Goal: Book appointment/travel/reservation

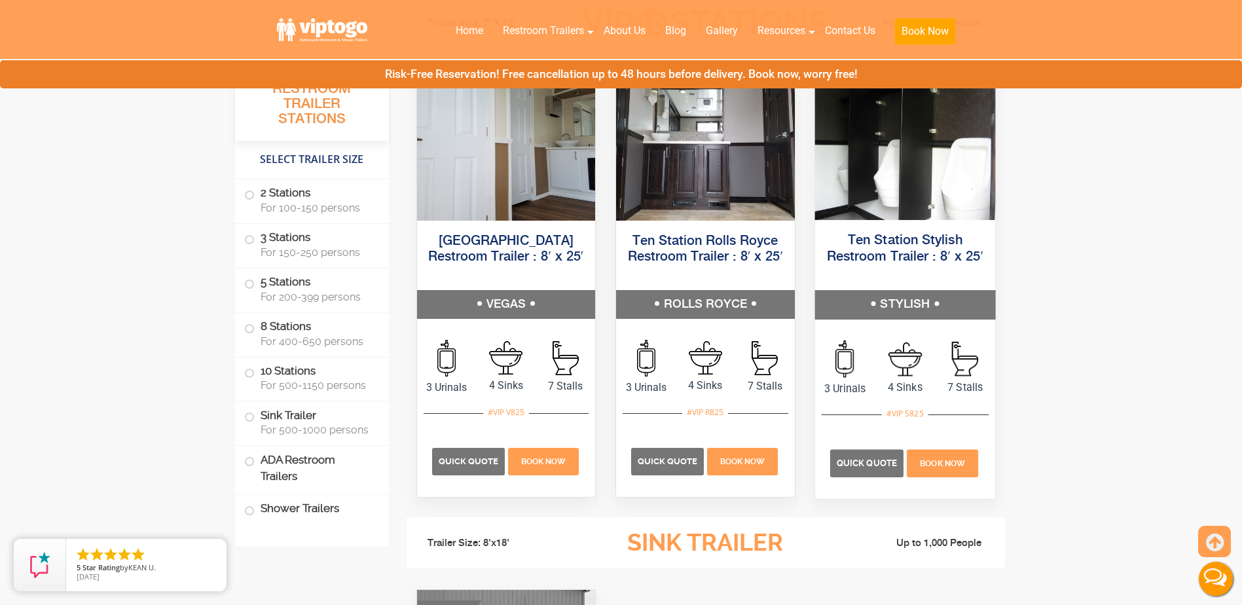
scroll to position [3077, 0]
click at [856, 461] on span "Quick Quote" at bounding box center [867, 462] width 60 height 10
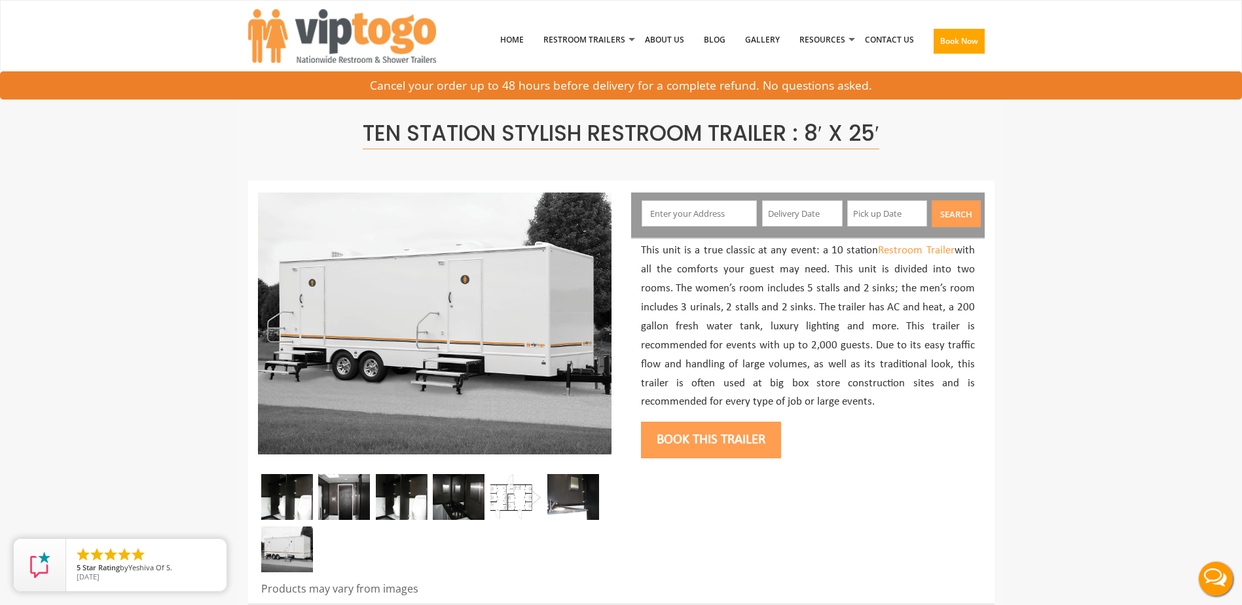
click at [697, 214] on input "text" at bounding box center [699, 213] width 115 height 26
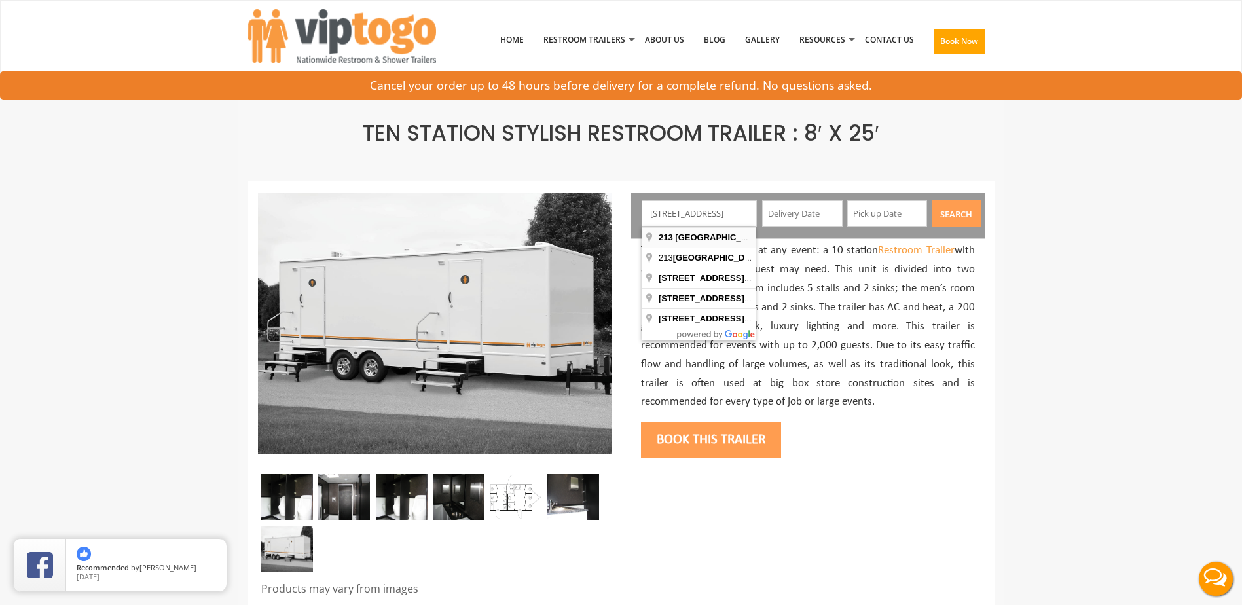
type input "[STREET_ADDRESS]"
click at [795, 215] on input "text" at bounding box center [802, 213] width 81 height 26
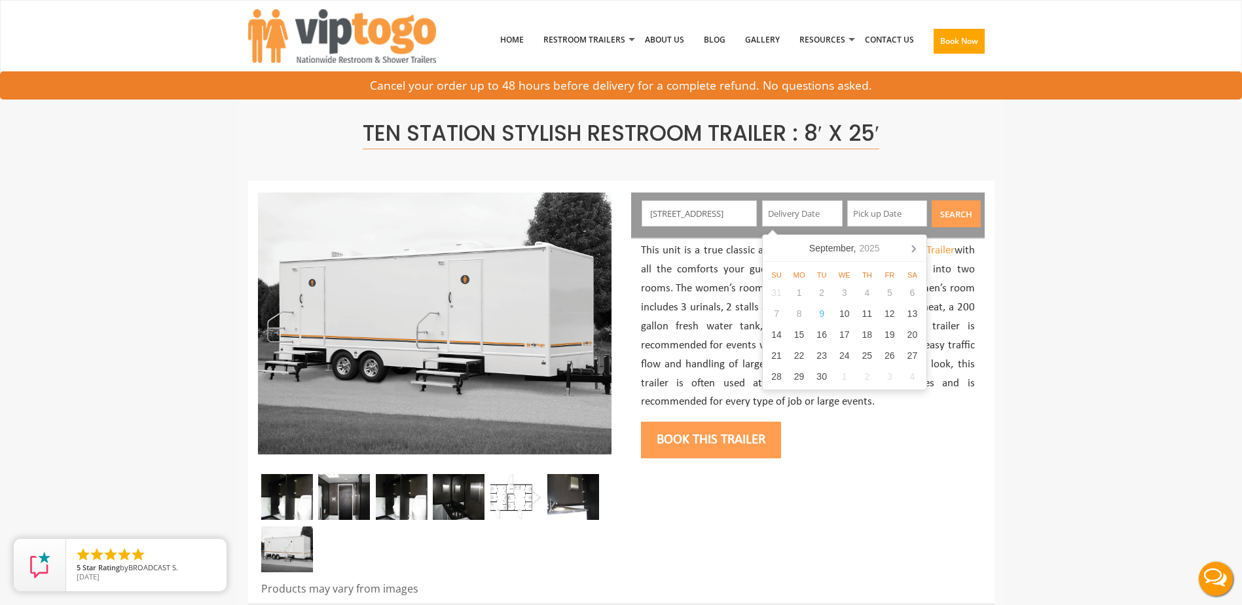
type input "[DATE]"
click at [874, 211] on input "text" at bounding box center [887, 213] width 81 height 26
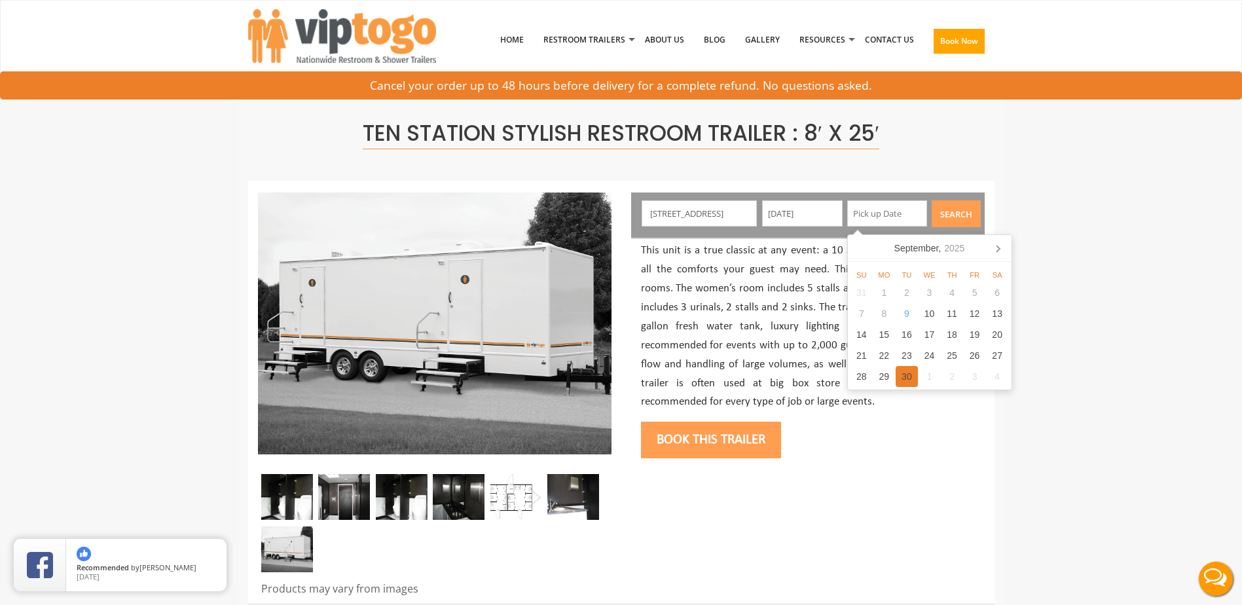
click at [907, 376] on div "30" at bounding box center [907, 376] width 23 height 21
type input "[DATE]"
click at [891, 435] on div "Book this trailer" at bounding box center [808, 438] width 334 height 53
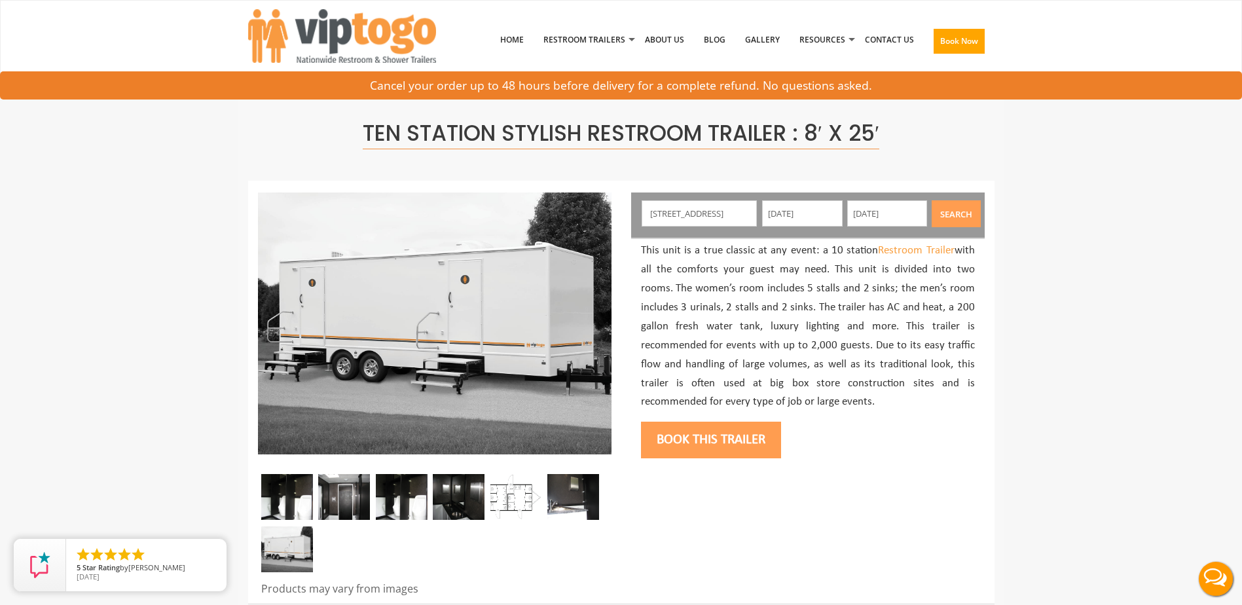
click at [953, 214] on button "Search" at bounding box center [956, 213] width 49 height 27
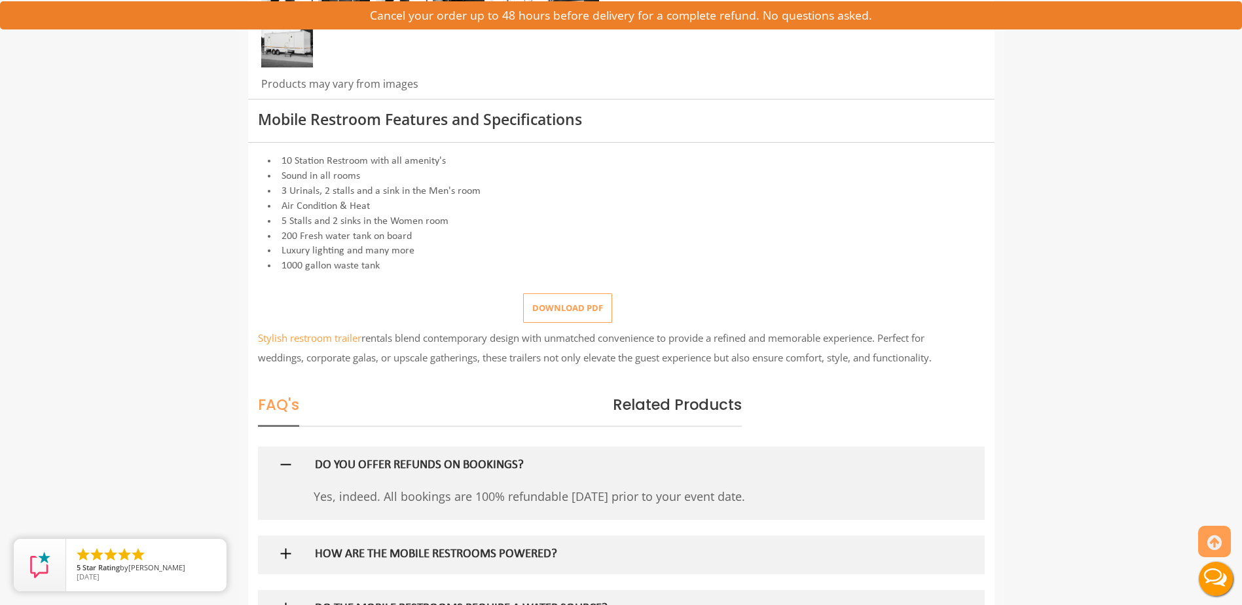
scroll to position [524, 0]
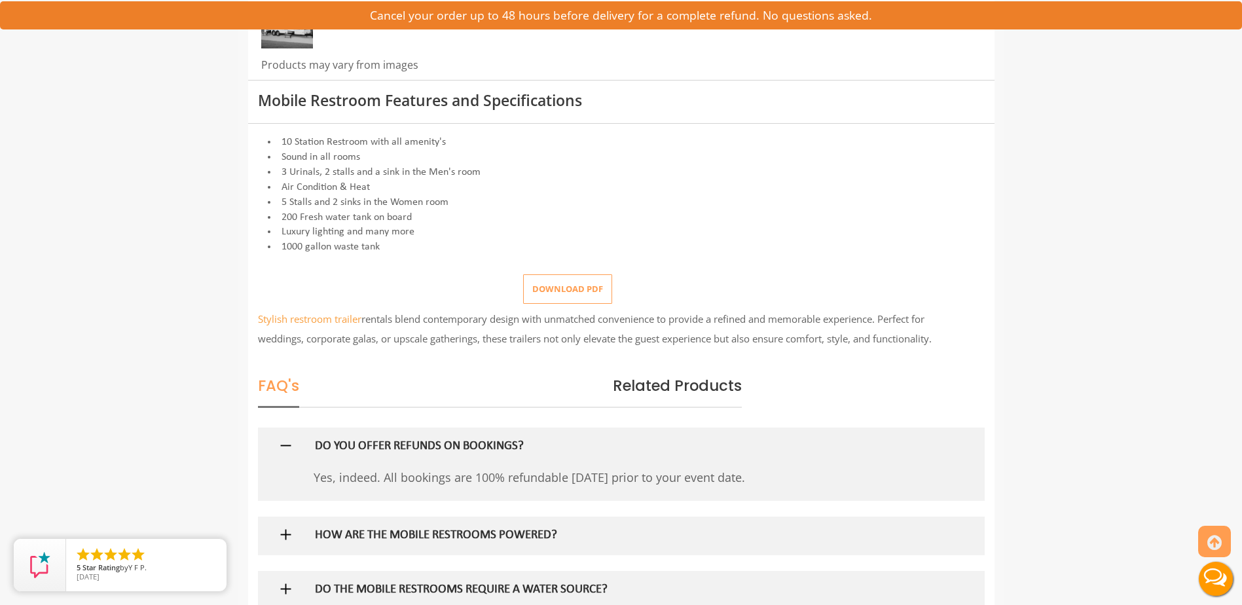
click at [556, 293] on button "Download pdf" at bounding box center [567, 288] width 89 height 29
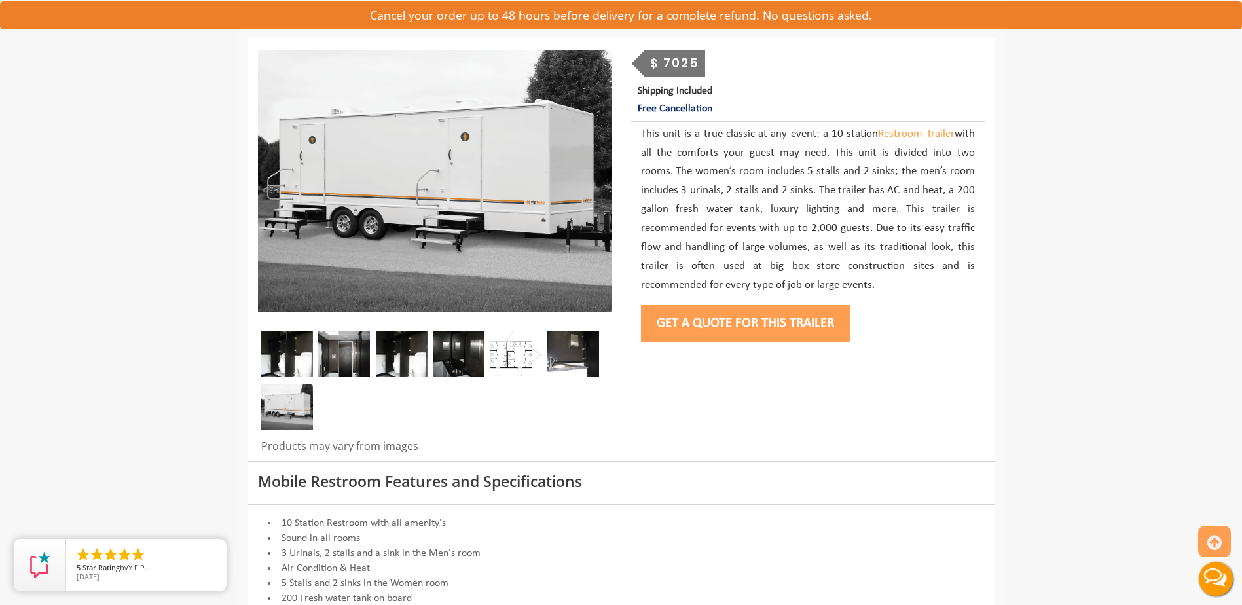
scroll to position [0, 0]
